Goal: Information Seeking & Learning: Learn about a topic

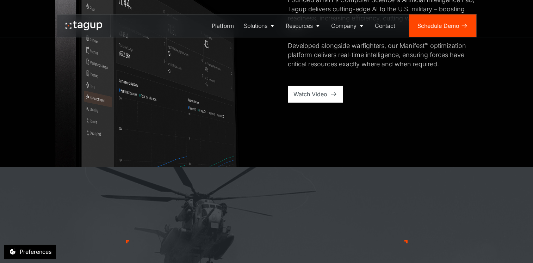
scroll to position [523, 0]
click at [309, 92] on div "Watch Video" at bounding box center [310, 95] width 34 height 8
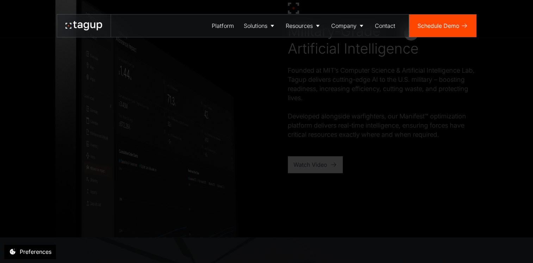
scroll to position [459, 0]
click at [86, 27] on icon at bounding box center [85, 26] width 5 height 8
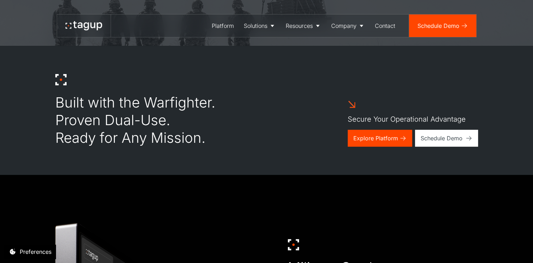
scroll to position [217, 0]
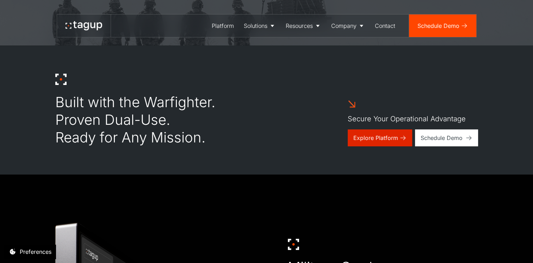
click at [374, 140] on div "Explore Platform" at bounding box center [375, 138] width 45 height 8
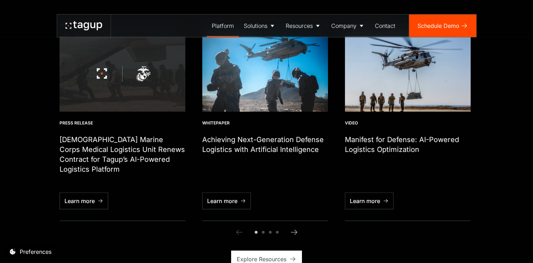
scroll to position [1728, 0]
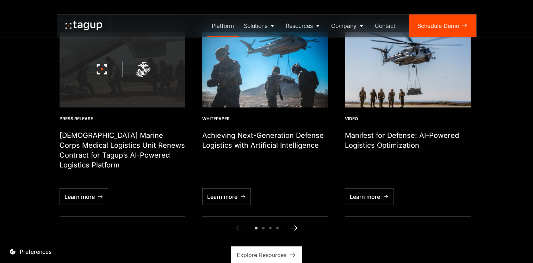
click at [297, 224] on icon "Next slide" at bounding box center [294, 228] width 8 height 8
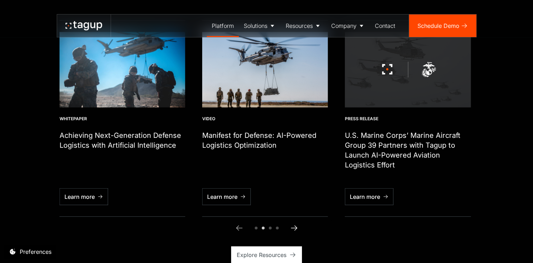
click at [297, 224] on icon "Next slide" at bounding box center [294, 228] width 8 height 8
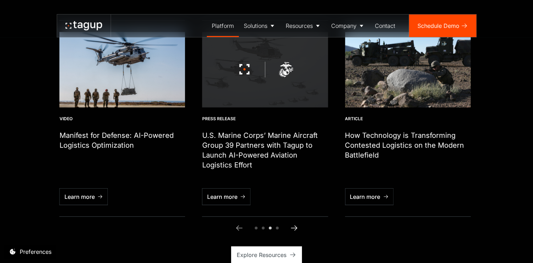
click at [297, 224] on icon "Next slide" at bounding box center [294, 228] width 8 height 8
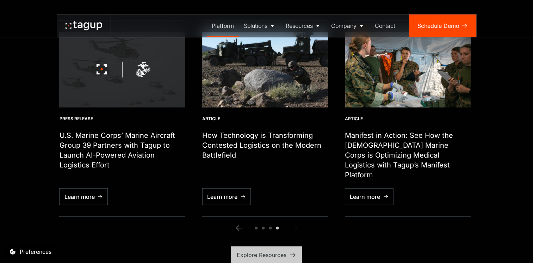
click at [267, 250] on div "Explore Resources" at bounding box center [262, 254] width 50 height 8
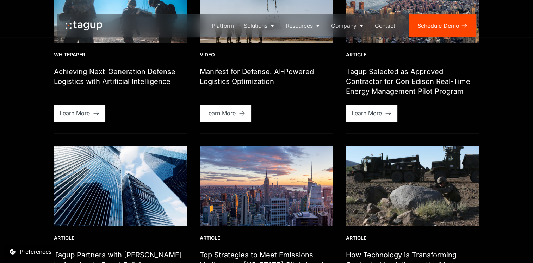
scroll to position [302, 0]
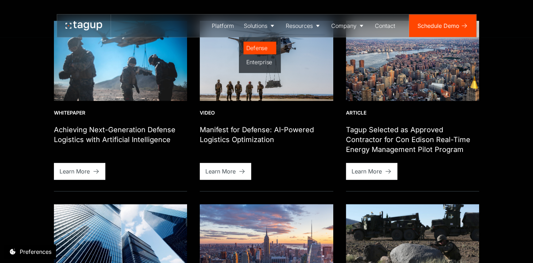
click at [256, 51] on div "Defense" at bounding box center [259, 48] width 27 height 8
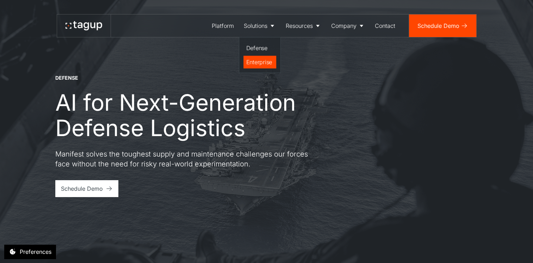
click at [259, 65] on div "Enterprise" at bounding box center [259, 62] width 27 height 8
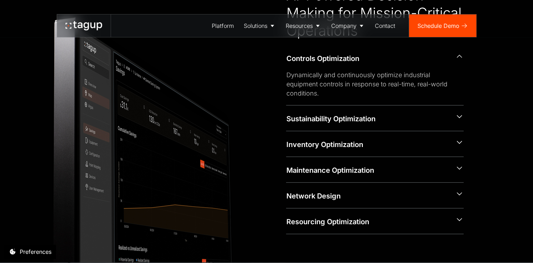
scroll to position [320, 0]
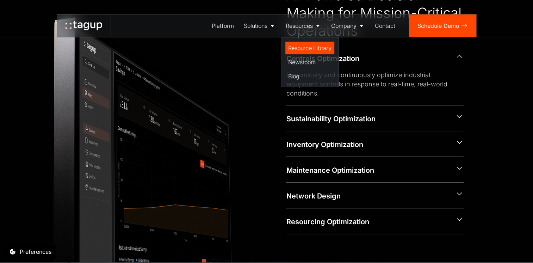
click at [305, 49] on div "Resource Library" at bounding box center [309, 48] width 43 height 8
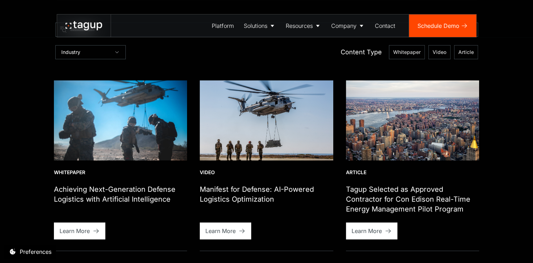
scroll to position [243, 0]
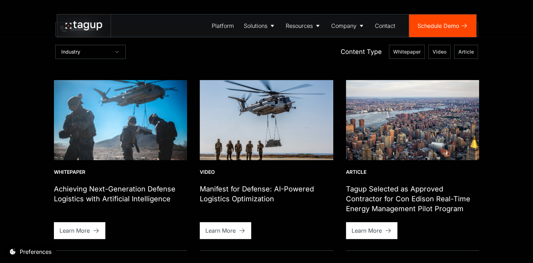
click at [23, 248] on div "Preferences" at bounding box center [36, 251] width 32 height 8
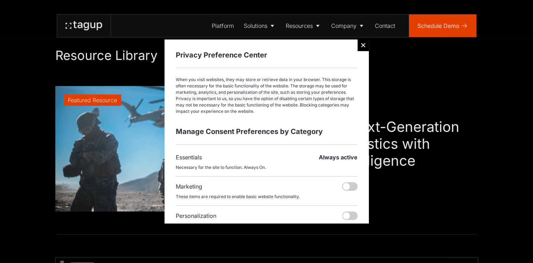
scroll to position [0, 0]
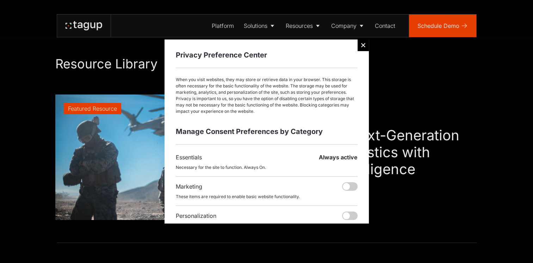
click at [364, 47] on icon at bounding box center [363, 45] width 6 height 6
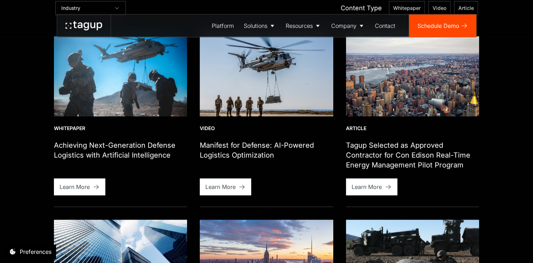
scroll to position [287, 0]
click at [66, 160] on div at bounding box center [121, 164] width 134 height 8
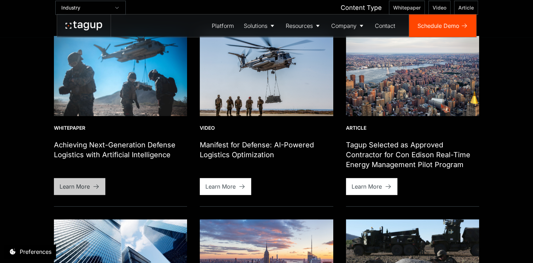
click at [68, 187] on div "Learn More" at bounding box center [75, 186] width 30 height 8
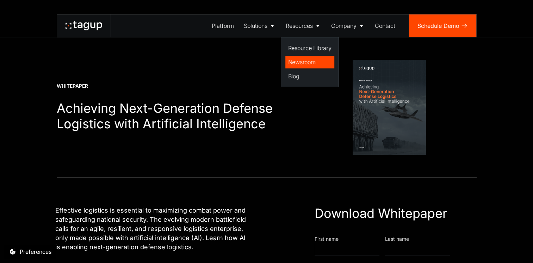
click at [301, 62] on div "Newsroom" at bounding box center [309, 62] width 43 height 8
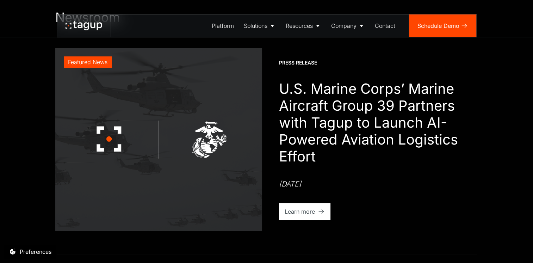
scroll to position [44, 0]
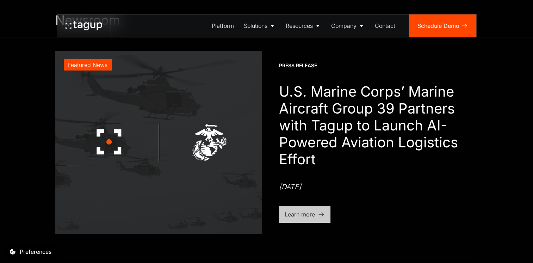
click at [302, 215] on div "Learn more" at bounding box center [300, 214] width 30 height 8
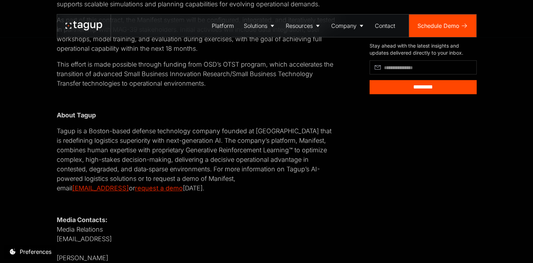
scroll to position [510, 0]
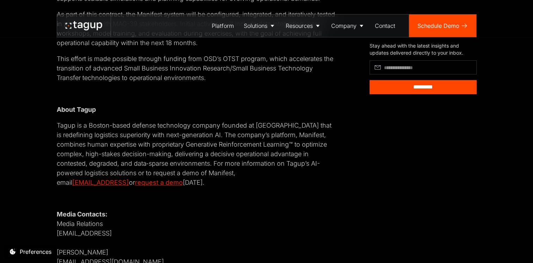
scroll to position [517, 0]
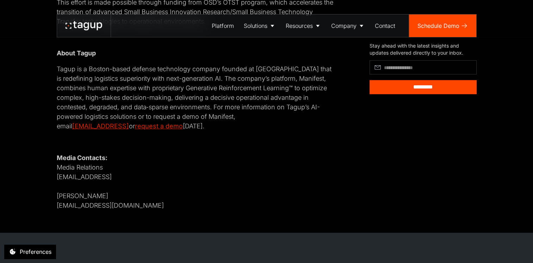
scroll to position [577, 0]
